Goal: Navigation & Orientation: Find specific page/section

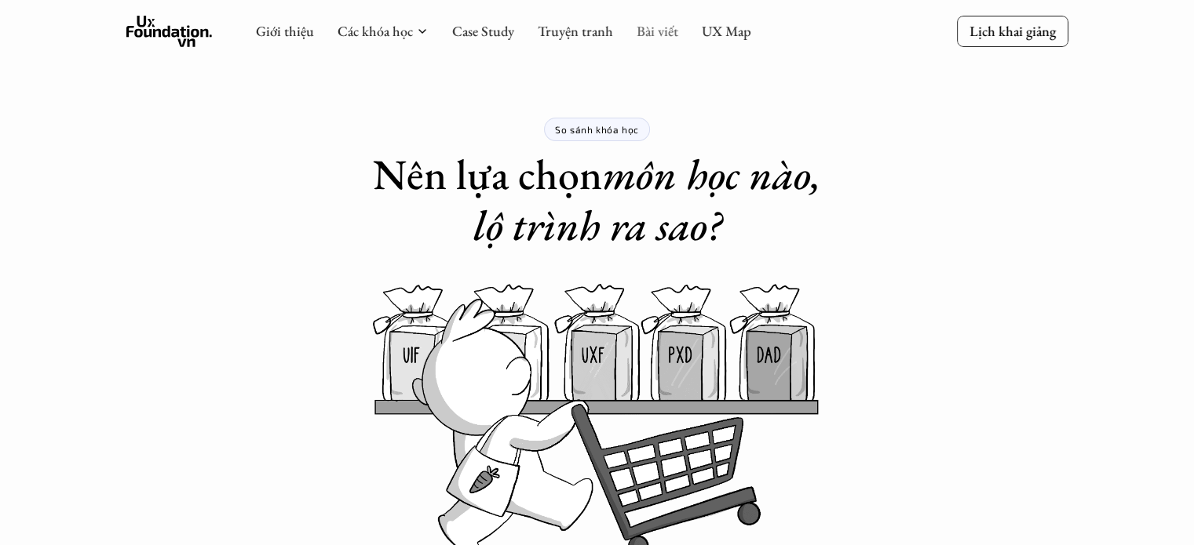
click at [659, 34] on link "Bài viết" at bounding box center [657, 31] width 42 height 18
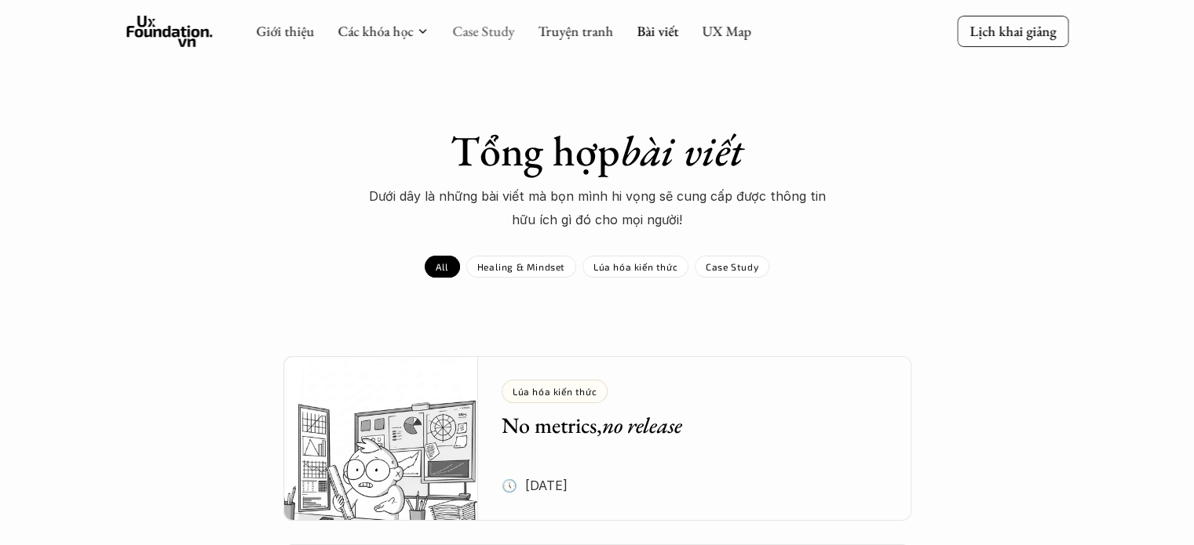
click at [482, 31] on link "Case Study" at bounding box center [483, 31] width 62 height 18
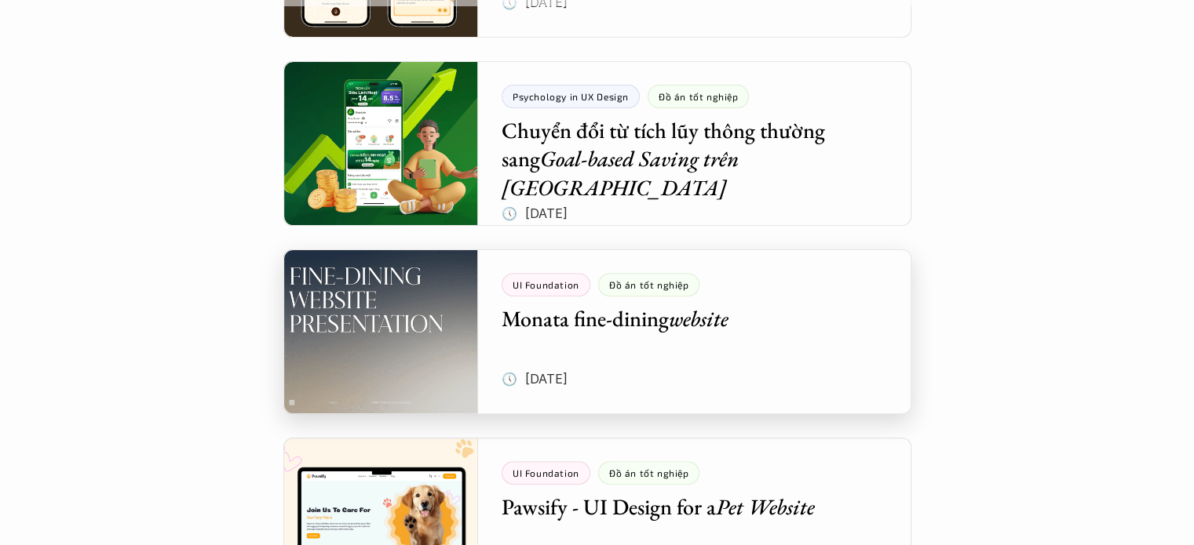
scroll to position [471, 0]
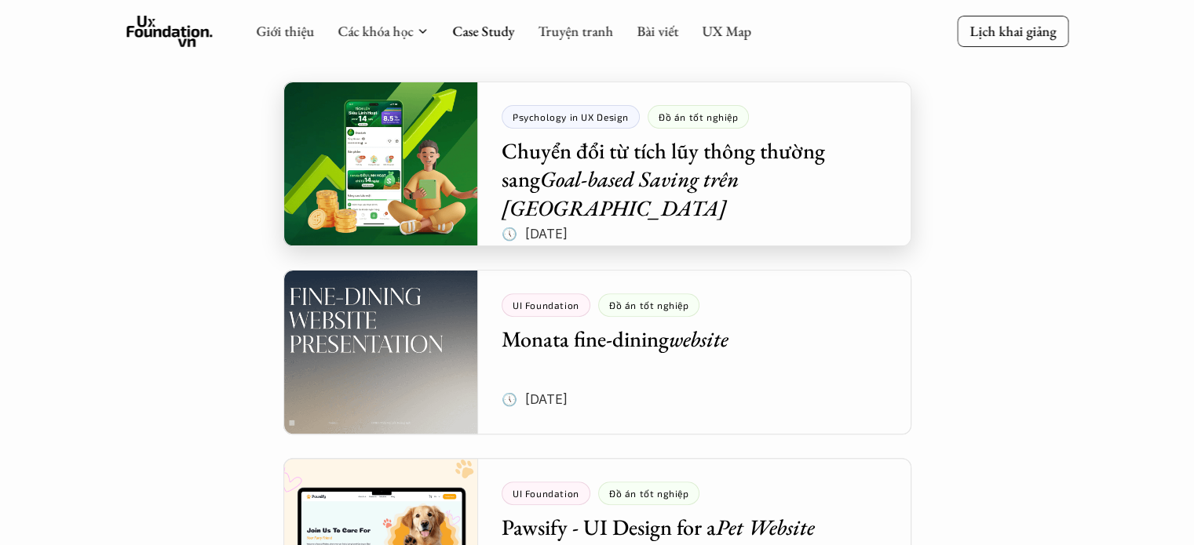
click at [661, 205] on div at bounding box center [597, 164] width 628 height 165
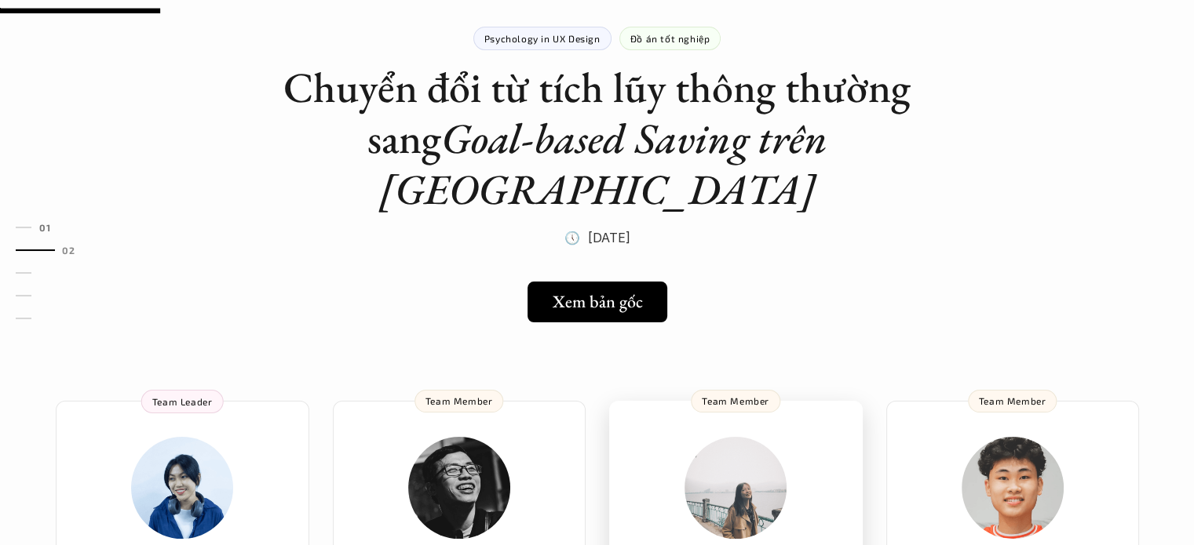
scroll to position [78, 0]
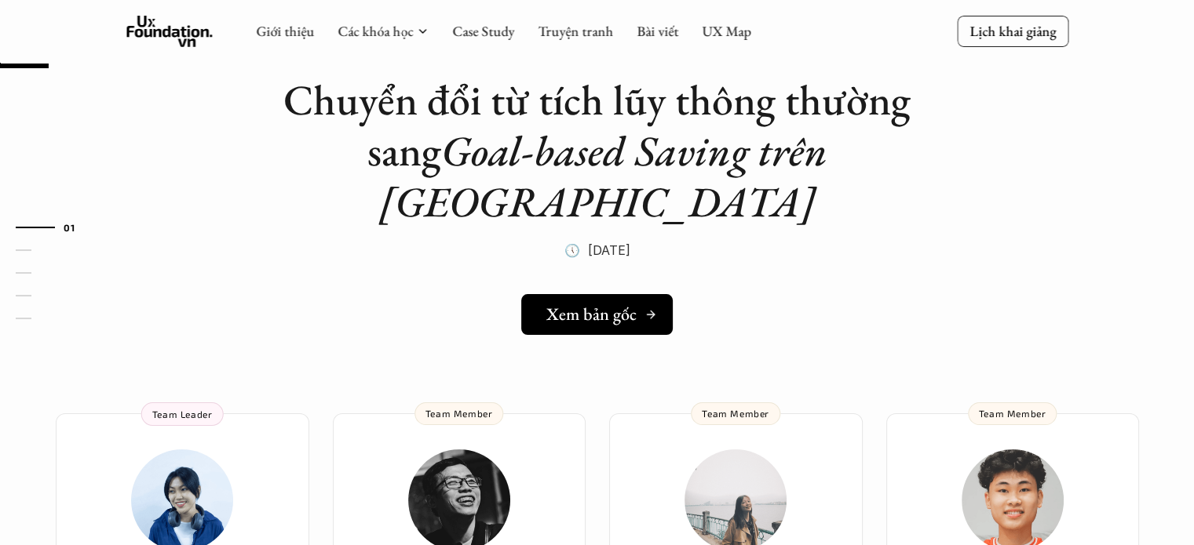
click at [627, 304] on h5 "Xem bản gốc" at bounding box center [591, 314] width 90 height 20
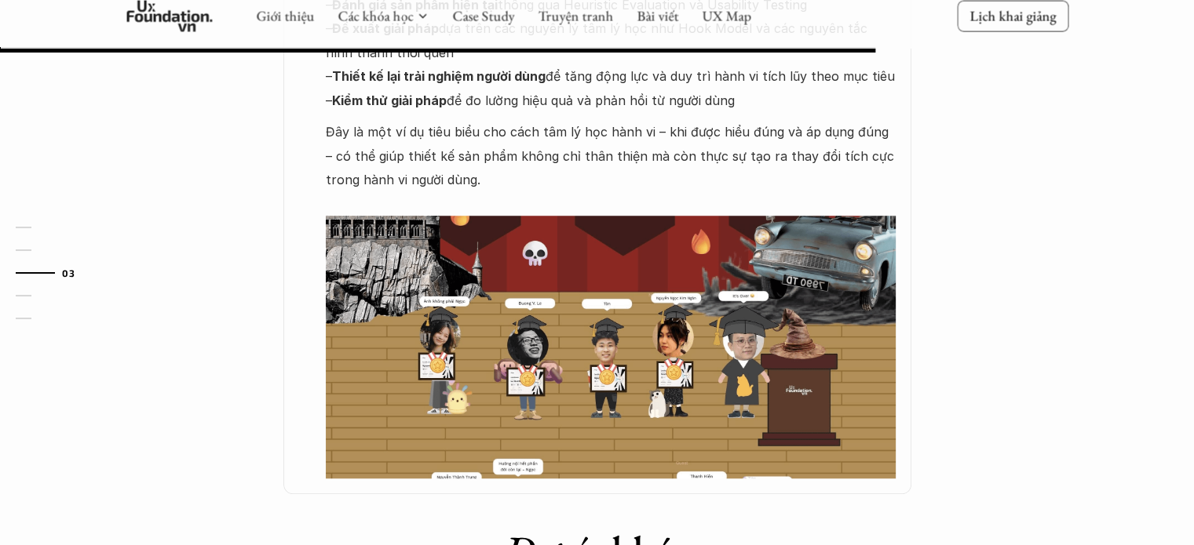
scroll to position [1491, 0]
